Goal: Download file/media

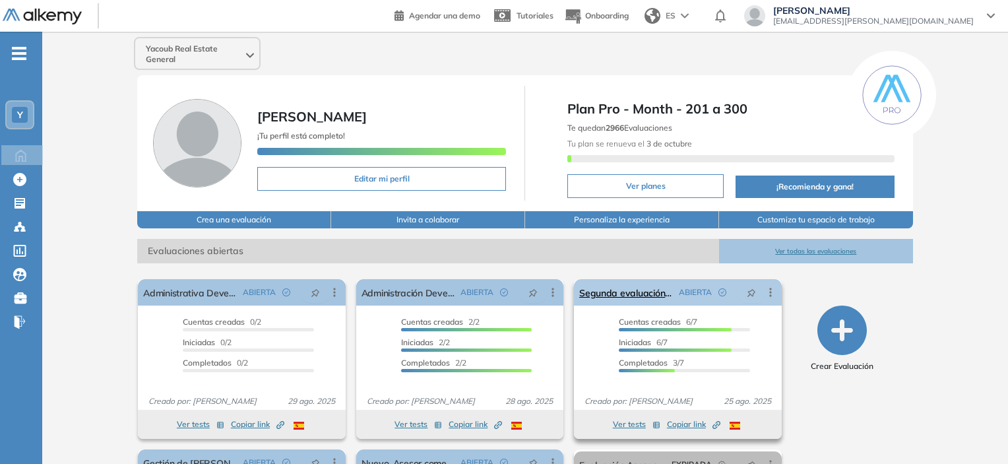
click at [673, 300] on div "ABIERTA" at bounding box center [704, 292] width 63 height 21
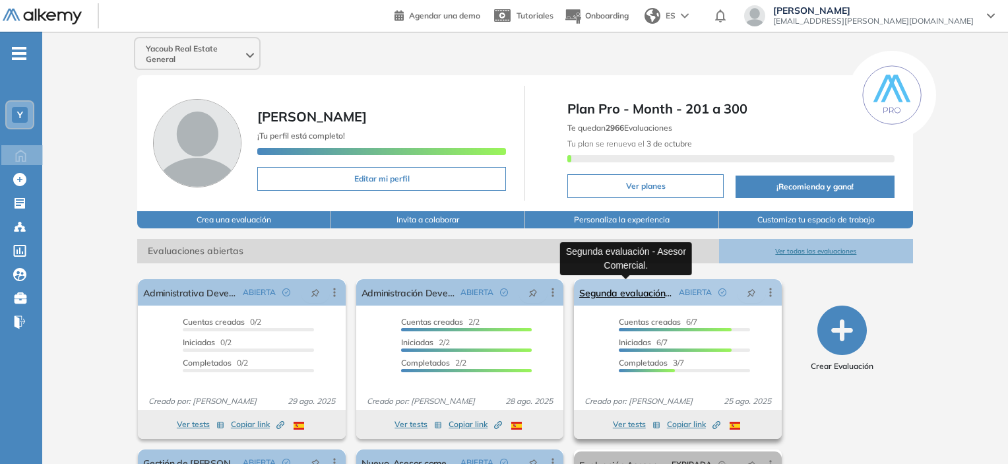
click at [658, 297] on link "Segunda evaluación - Asesor Comercial." at bounding box center [626, 292] width 94 height 26
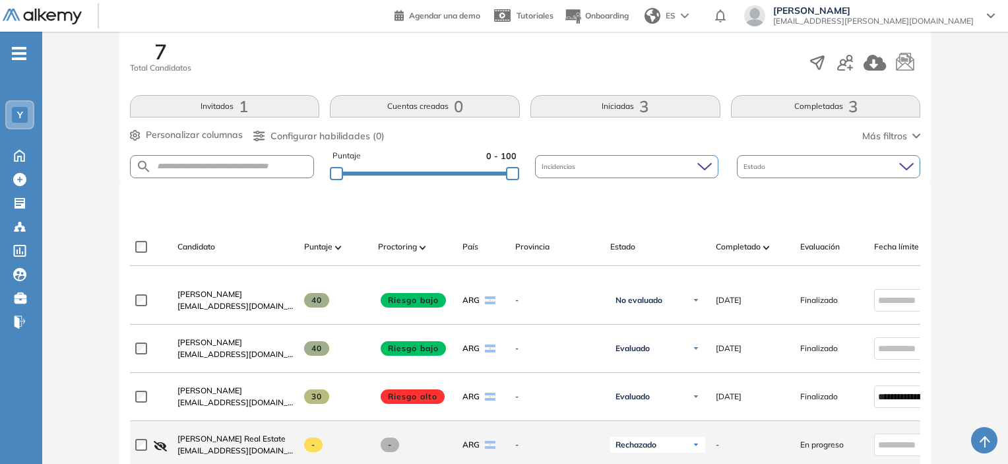
scroll to position [132, 0]
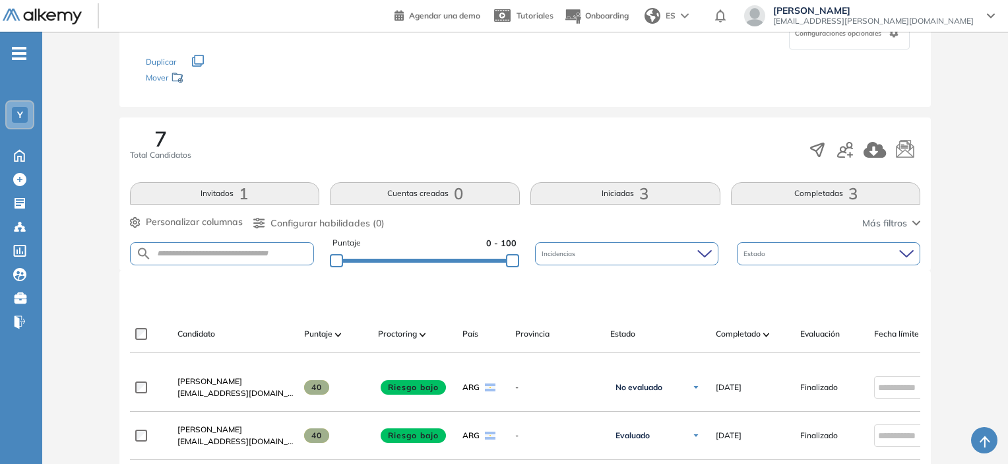
click at [34, 16] on img at bounding box center [42, 17] width 79 height 16
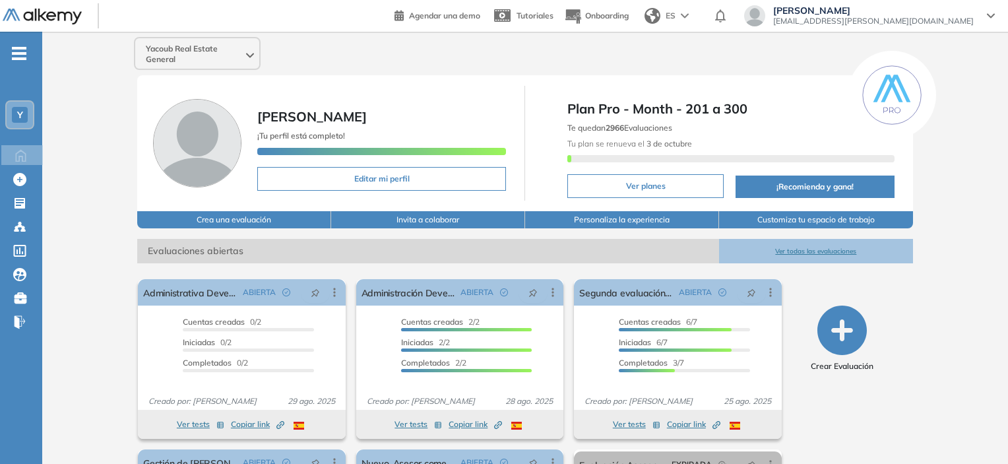
click at [32, 25] on div at bounding box center [59, 16] width 112 height 30
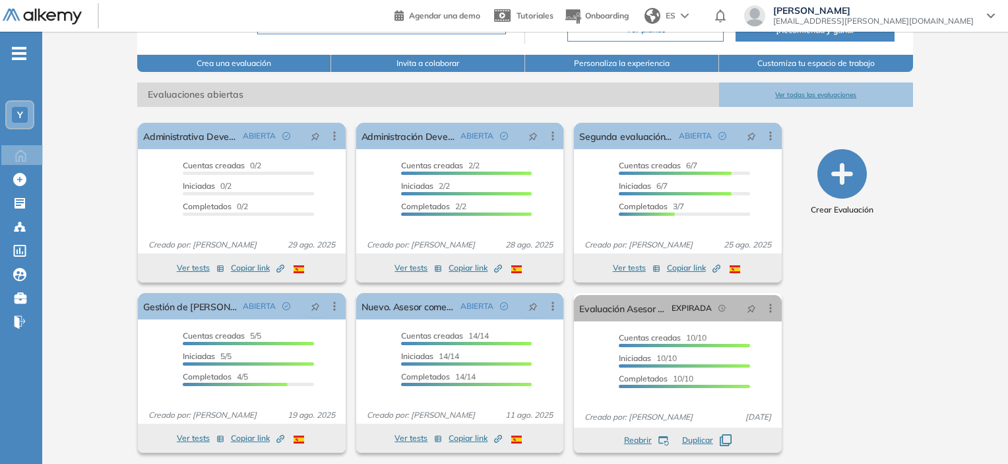
scroll to position [161, 0]
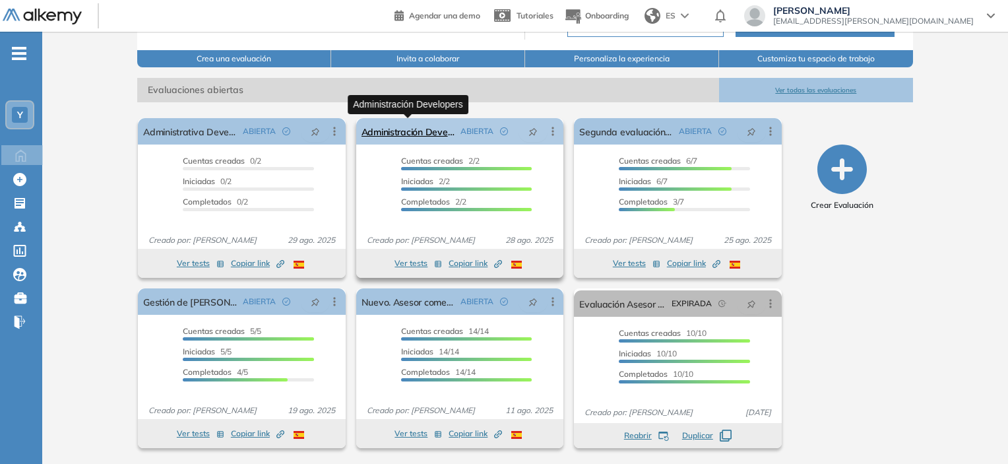
click at [429, 132] on link "Administración Developers" at bounding box center [408, 131] width 94 height 26
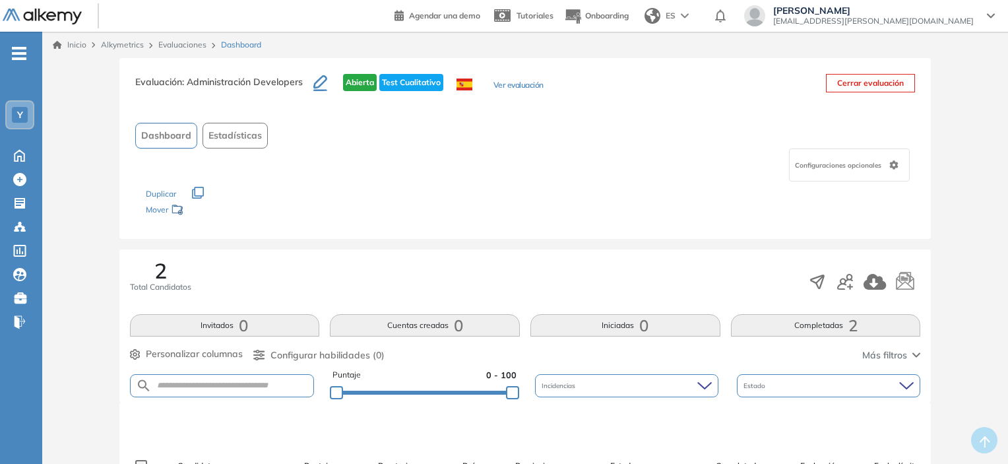
click at [69, 42] on link "Inicio" at bounding box center [70, 45] width 34 height 12
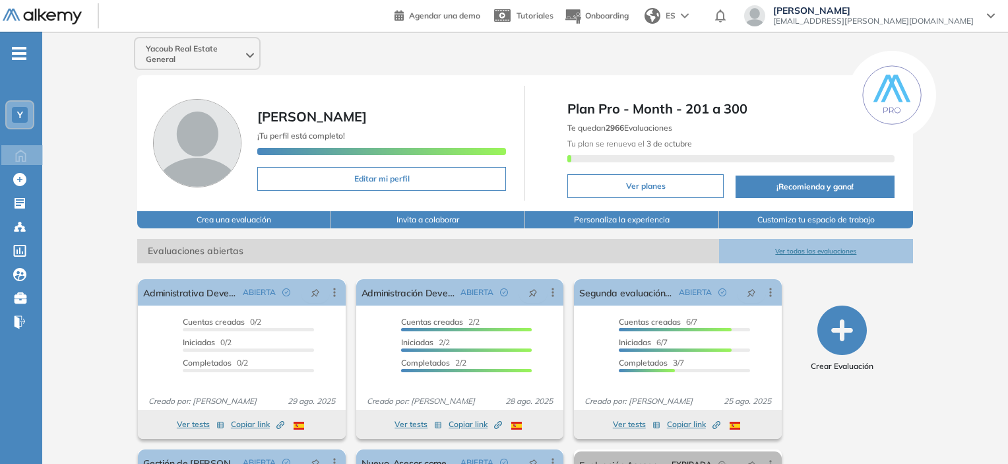
scroll to position [66, 0]
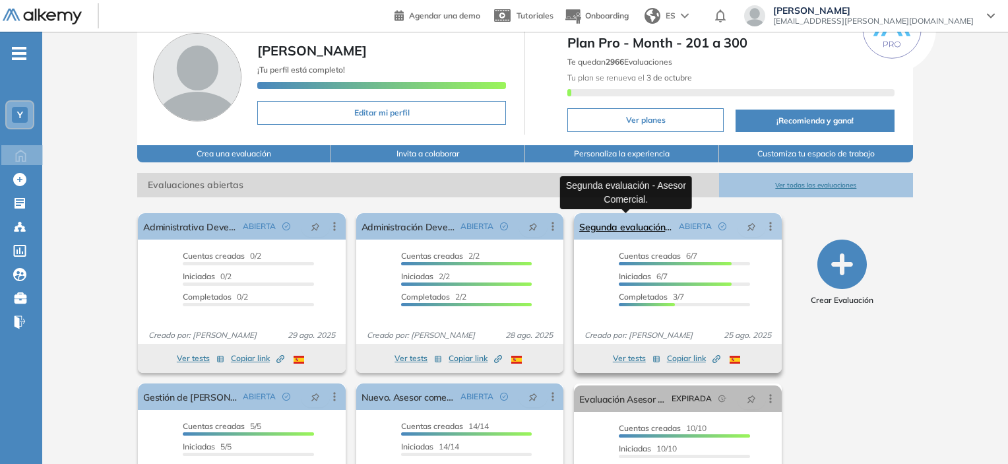
click at [659, 229] on link "Segunda evaluación - Asesor Comercial." at bounding box center [626, 226] width 94 height 26
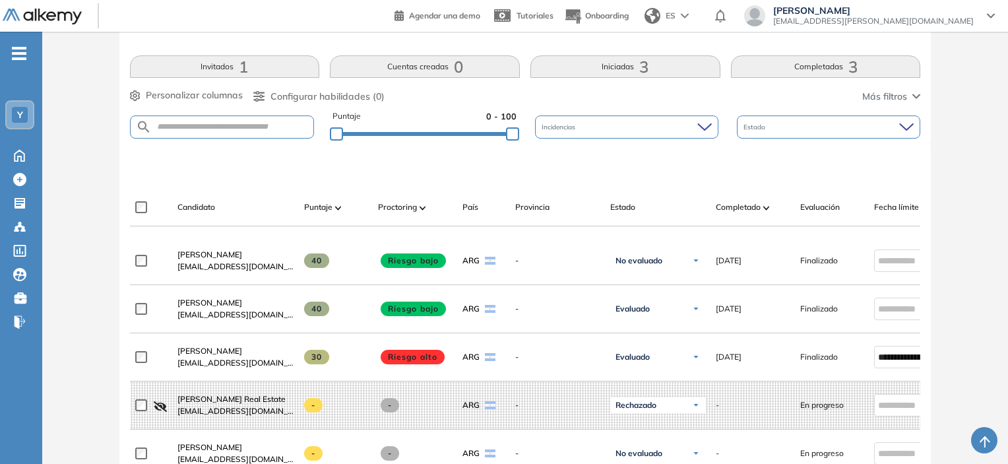
scroll to position [330, 0]
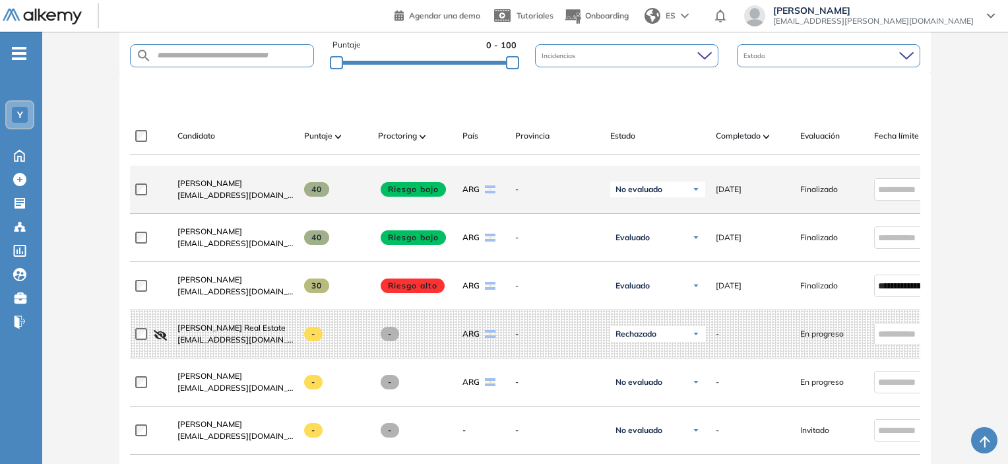
click at [187, 195] on span "[EMAIL_ADDRESS][DOMAIN_NAME]" at bounding box center [235, 195] width 116 height 12
click at [189, 188] on span "[PERSON_NAME]" at bounding box center [209, 183] width 65 height 10
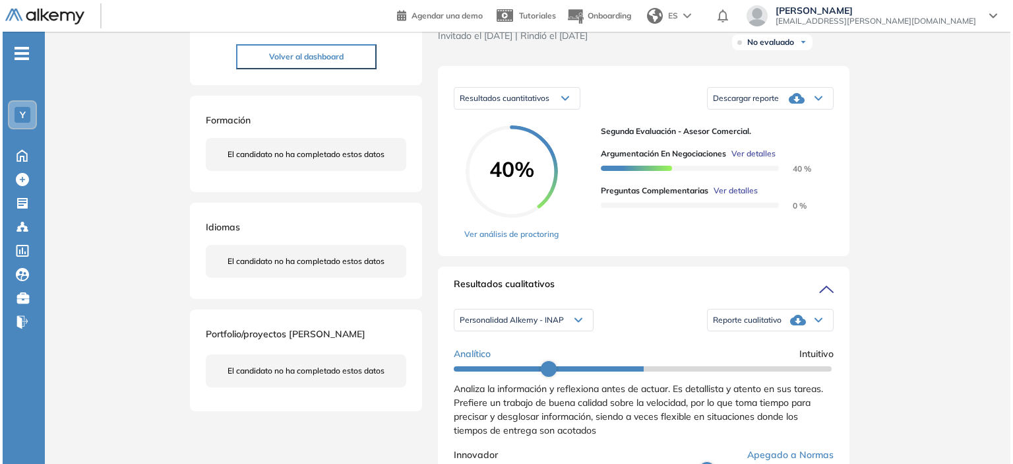
scroll to position [264, 0]
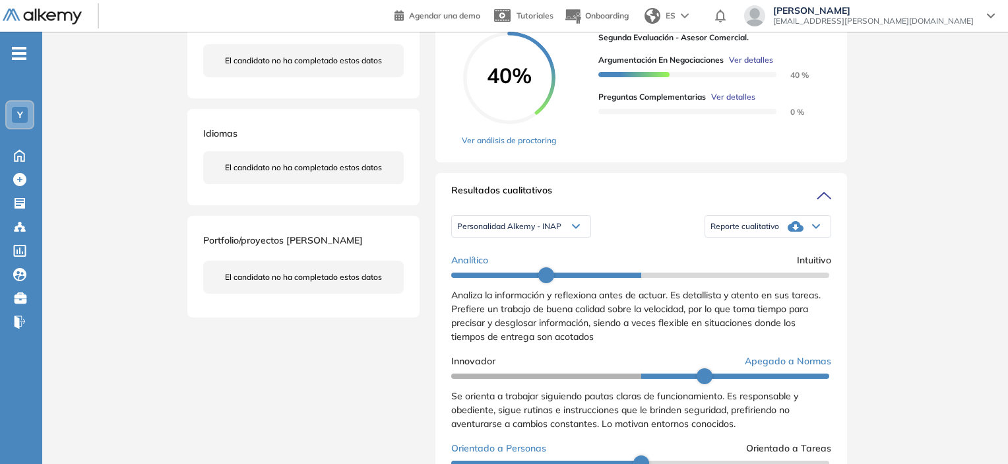
click at [754, 230] on div "Reporte cualitativo" at bounding box center [767, 226] width 125 height 26
click at [731, 253] on li "Reporte con Afinidad AI" at bounding box center [751, 246] width 80 height 13
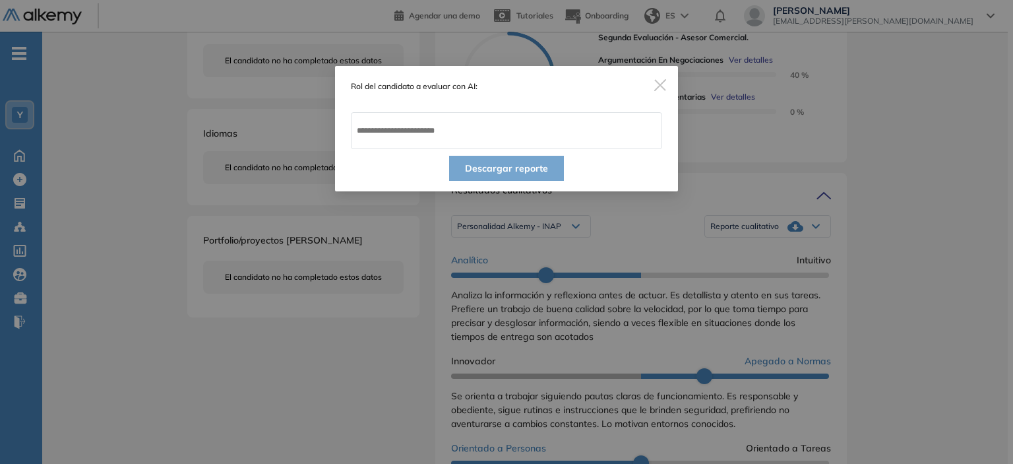
click at [666, 84] on span "Close" at bounding box center [660, 84] width 36 height 36
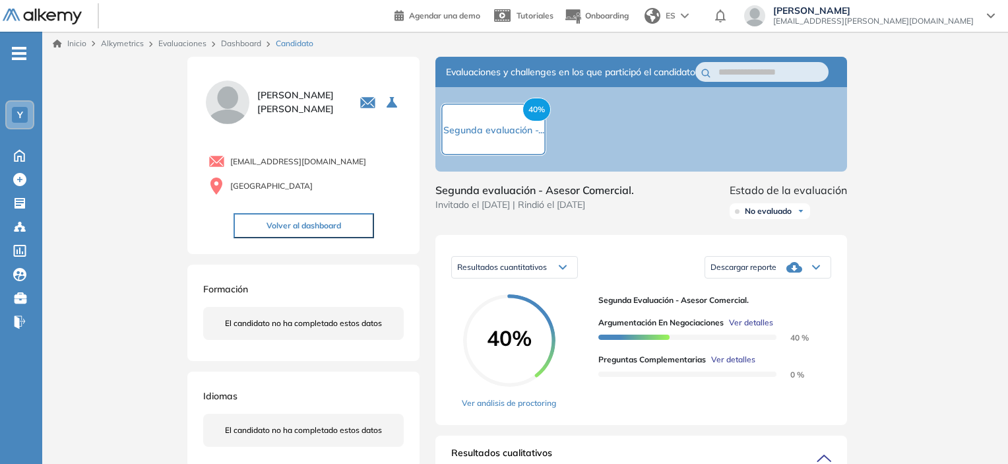
scroll to position [0, 0]
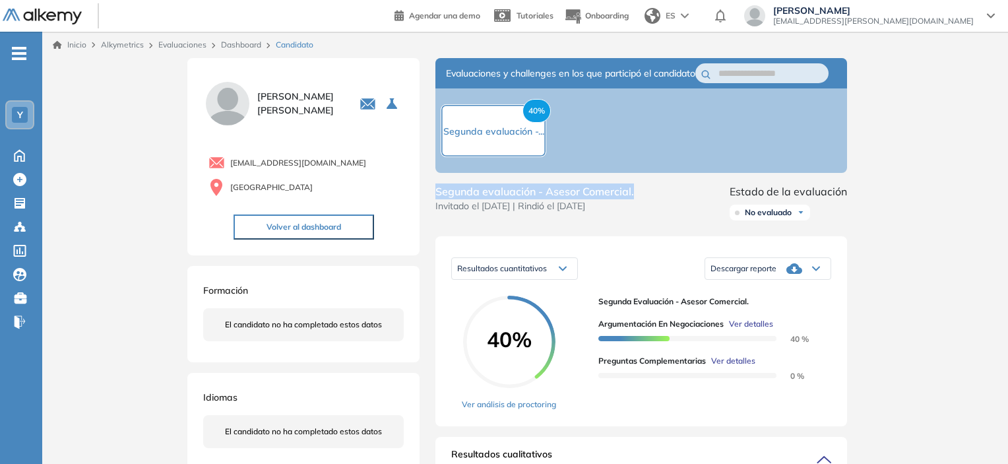
drag, startPoint x: 644, startPoint y: 202, endPoint x: 433, endPoint y: 187, distance: 210.9
copy span "Segunda evaluación - Asesor Comercial."
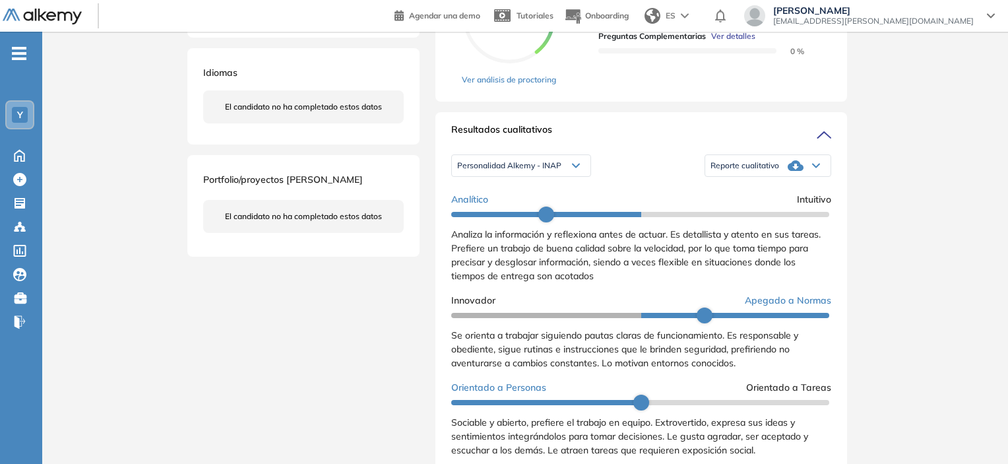
scroll to position [396, 0]
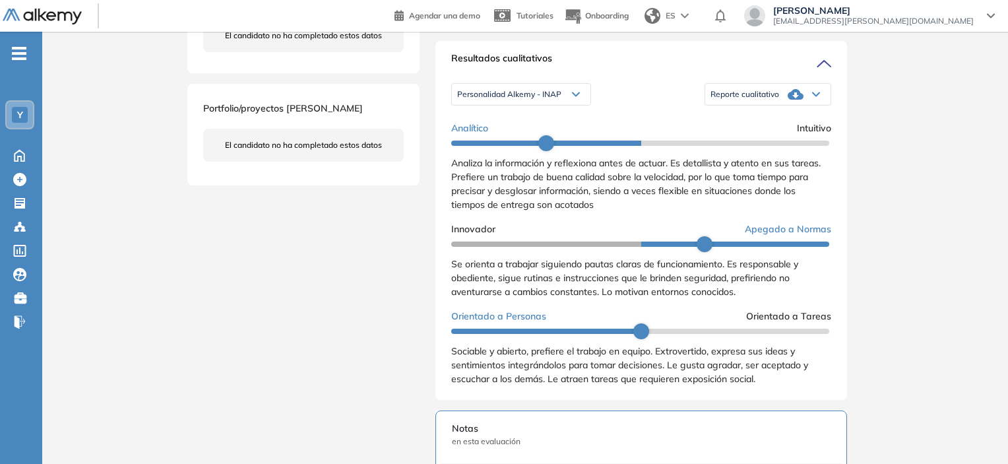
click at [755, 100] on span "Reporte cualitativo" at bounding box center [744, 94] width 69 height 11
click at [753, 121] on li "Reporte con Afinidad AI" at bounding box center [751, 114] width 80 height 13
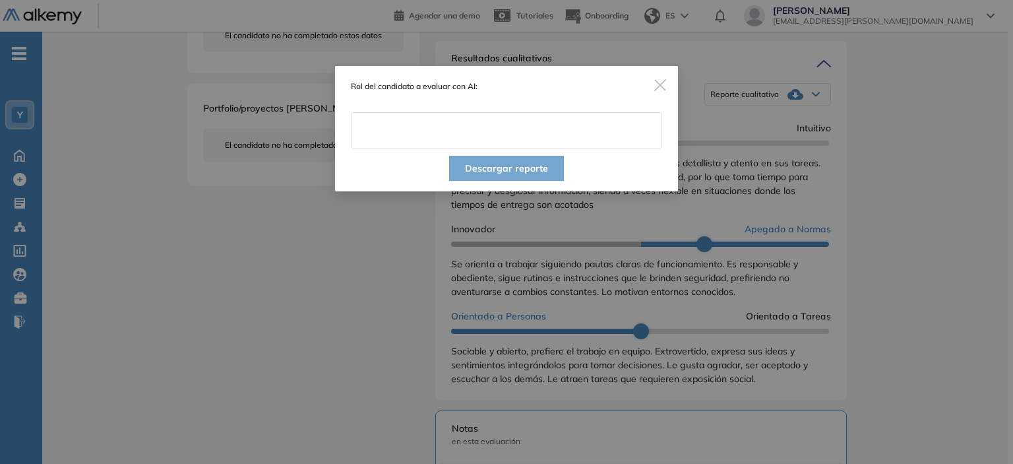
click at [563, 124] on input "text" at bounding box center [506, 130] width 311 height 37
paste input "**********"
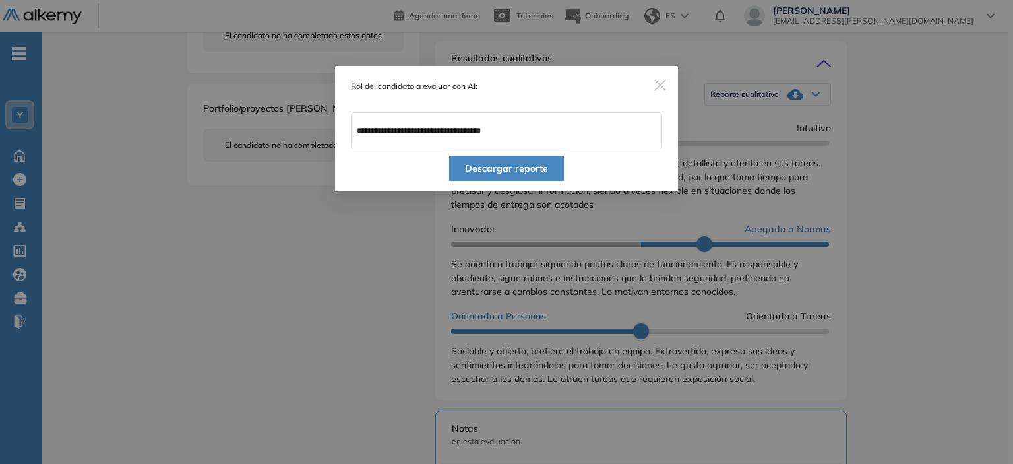
type input "**********"
click at [532, 168] on button "Descargar reporte" at bounding box center [506, 168] width 115 height 25
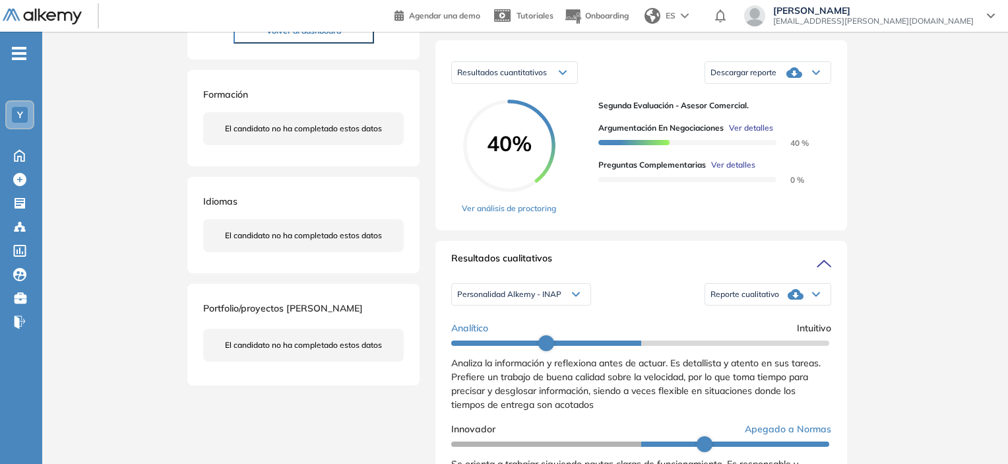
scroll to position [132, 0]
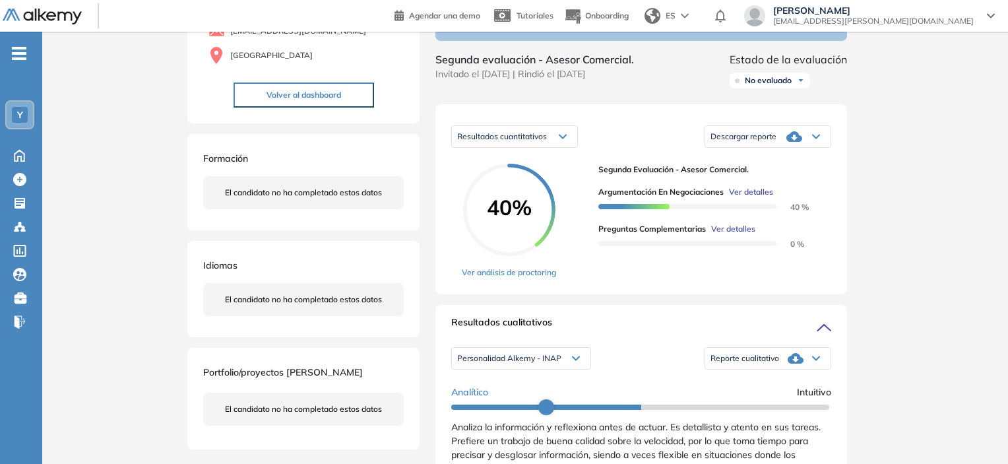
click at [792, 150] on div "Descargar reporte" at bounding box center [767, 136] width 125 height 26
click at [764, 187] on li "Descargar informe resumido" at bounding box center [760, 180] width 98 height 13
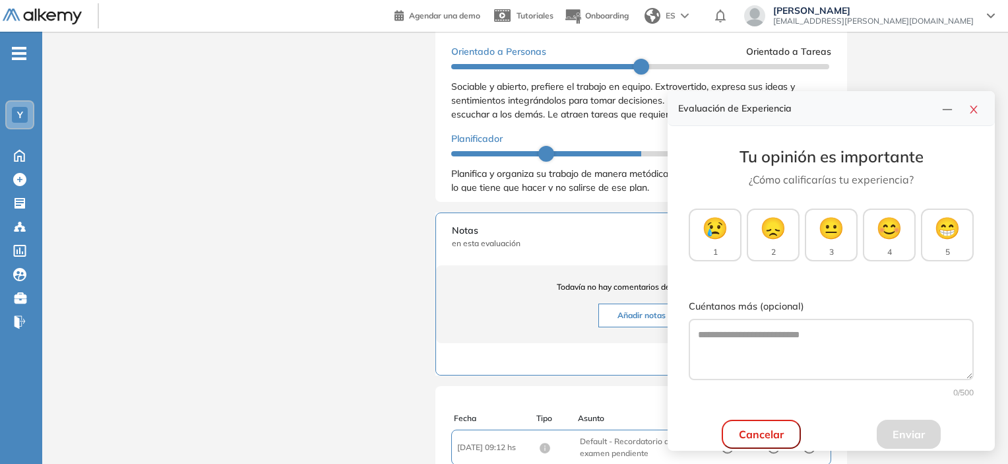
scroll to position [75, 0]
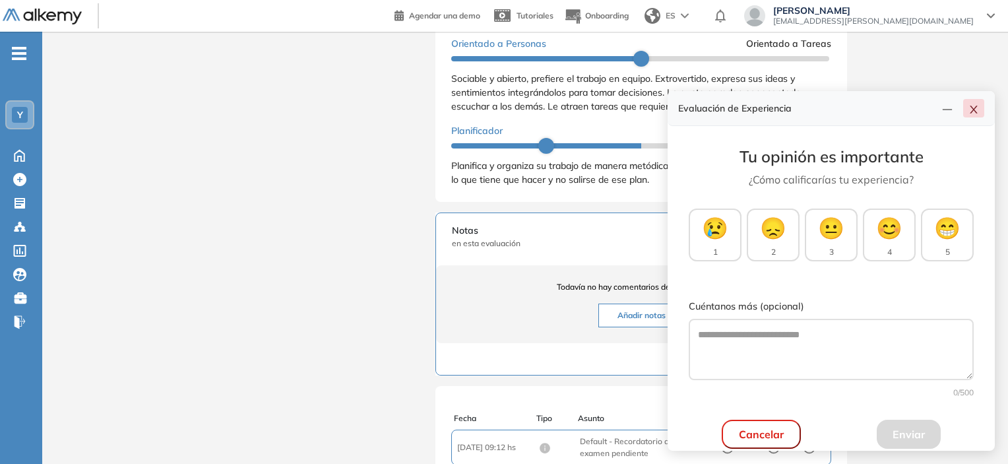
click at [979, 111] on button "button" at bounding box center [973, 108] width 21 height 18
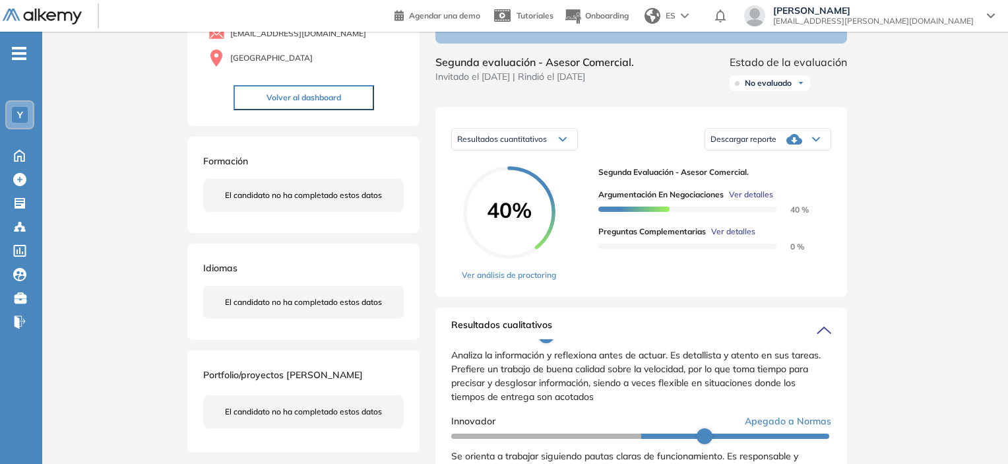
scroll to position [0, 0]
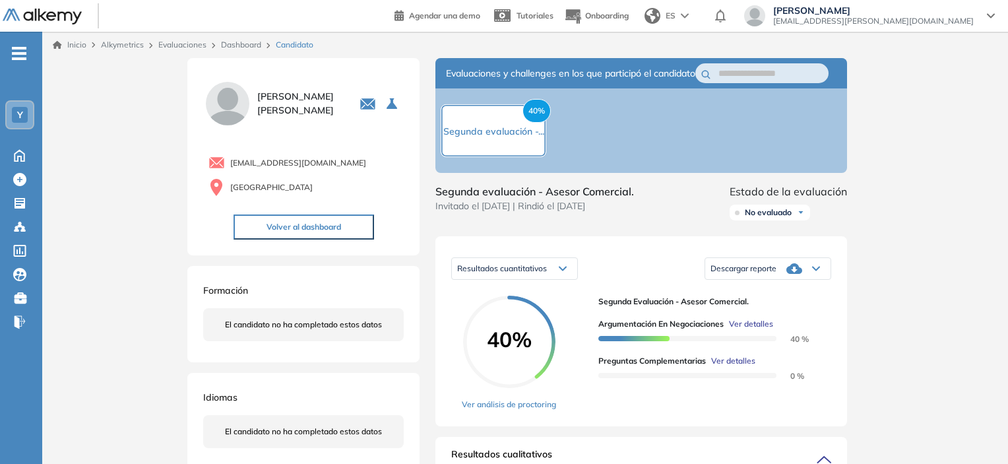
click at [749, 218] on span "No evaluado" at bounding box center [768, 212] width 47 height 11
click at [756, 266] on div "Evaluado" at bounding box center [769, 262] width 79 height 24
click at [755, 268] on li "Evaluado" at bounding box center [760, 261] width 31 height 13
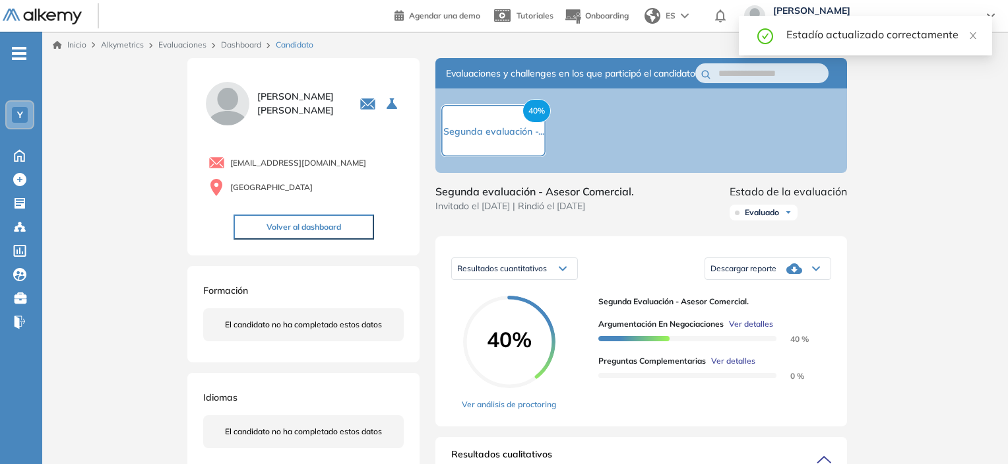
click at [77, 46] on link "Inicio" at bounding box center [70, 45] width 34 height 12
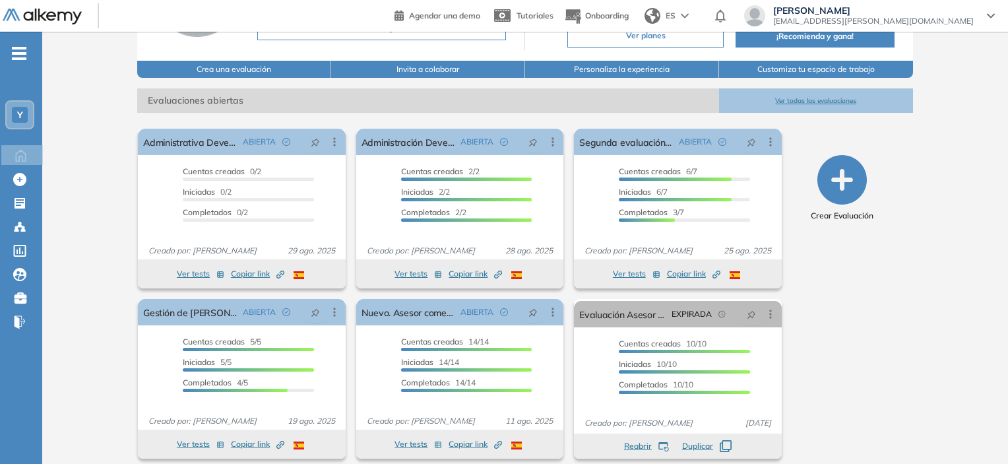
scroll to position [161, 0]
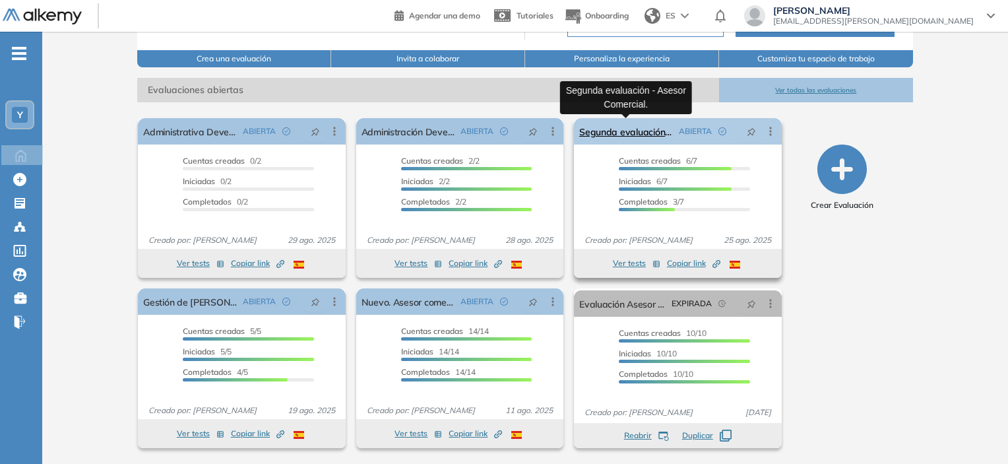
click at [621, 136] on link "Segunda evaluación - Asesor Comercial." at bounding box center [626, 131] width 94 height 26
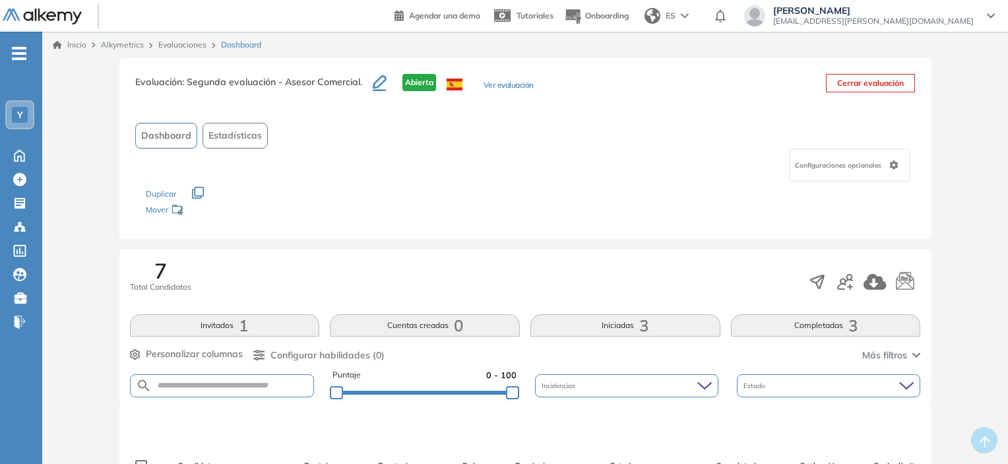
click at [69, 50] on link "Inicio" at bounding box center [70, 45] width 34 height 12
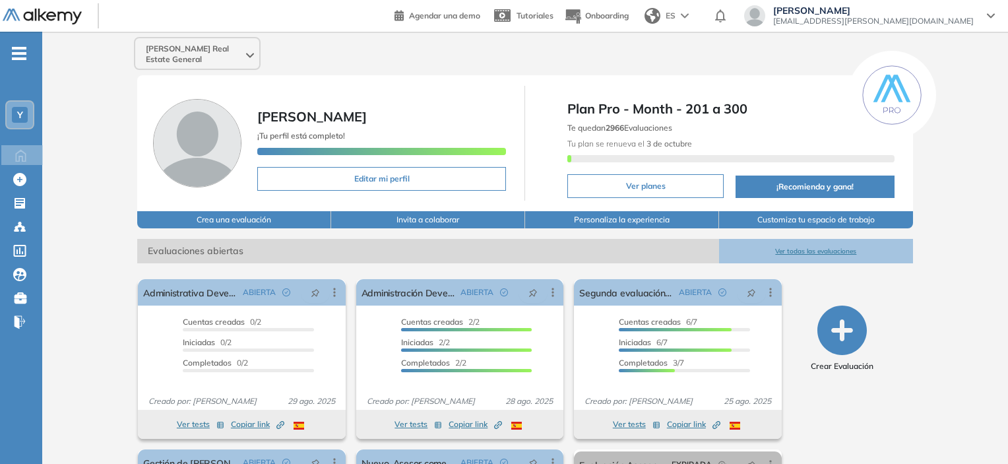
click at [13, 51] on span "-" at bounding box center [19, 52] width 15 height 11
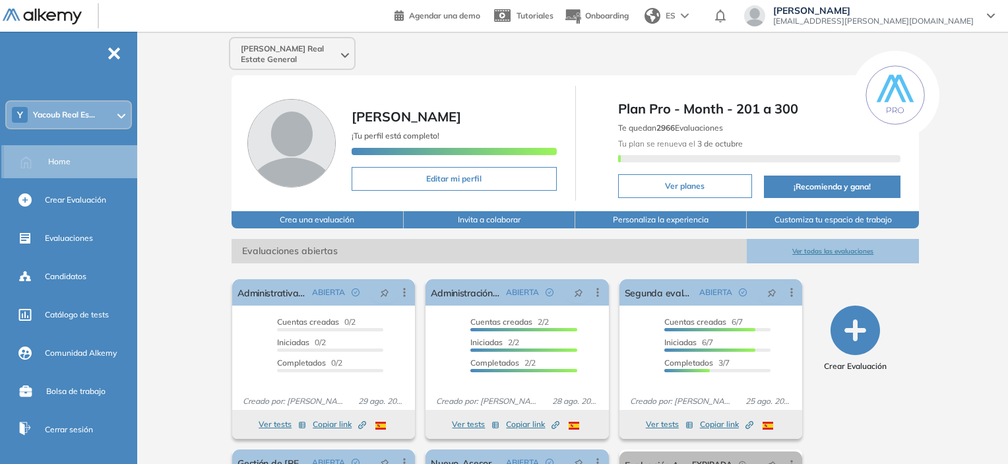
click at [61, 166] on span "Home" at bounding box center [59, 162] width 22 height 12
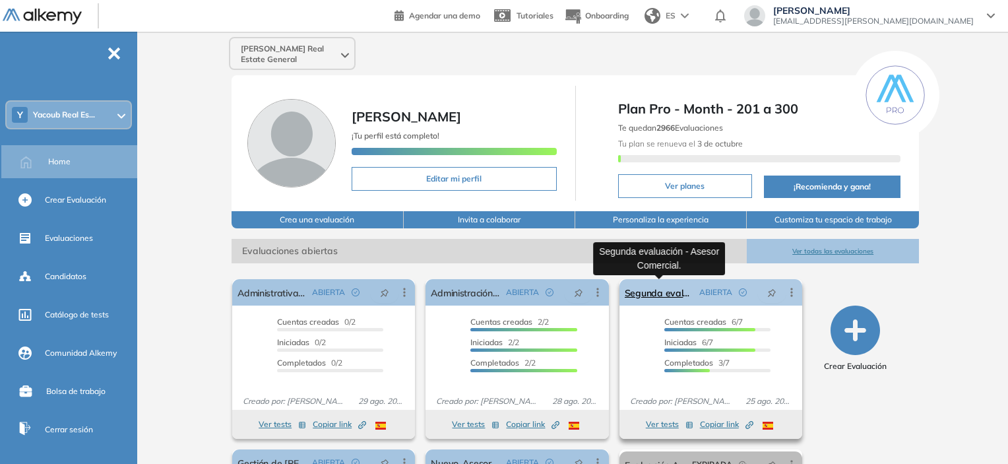
click at [636, 295] on link "Segunda evaluación - Asesor Comercial." at bounding box center [659, 292] width 69 height 26
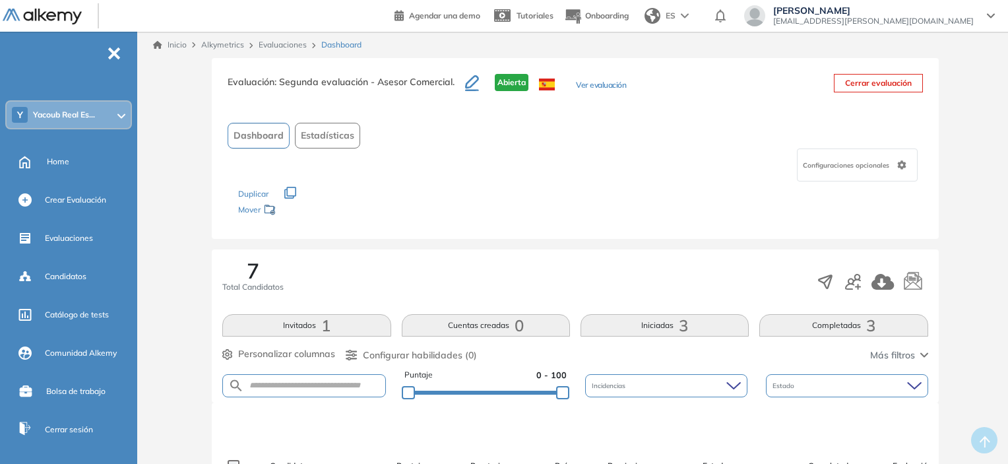
click at [68, 22] on img at bounding box center [42, 17] width 79 height 16
